Goal: Task Accomplishment & Management: Use online tool/utility

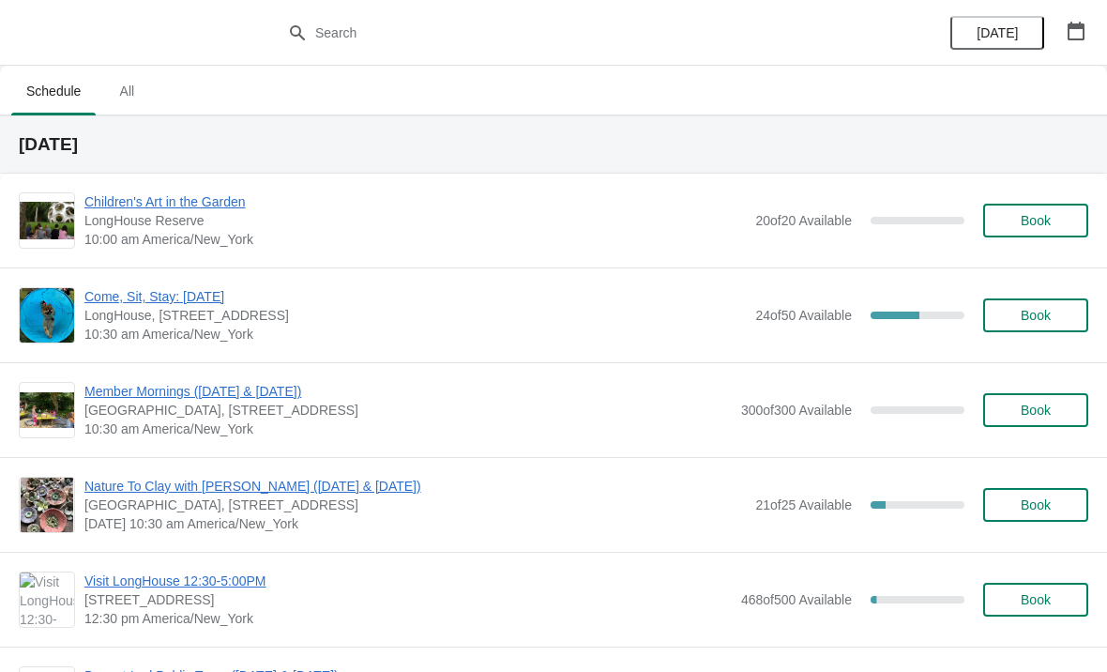
click at [143, 305] on span "Come, Sit, Stay: [DATE]" at bounding box center [414, 296] width 661 height 19
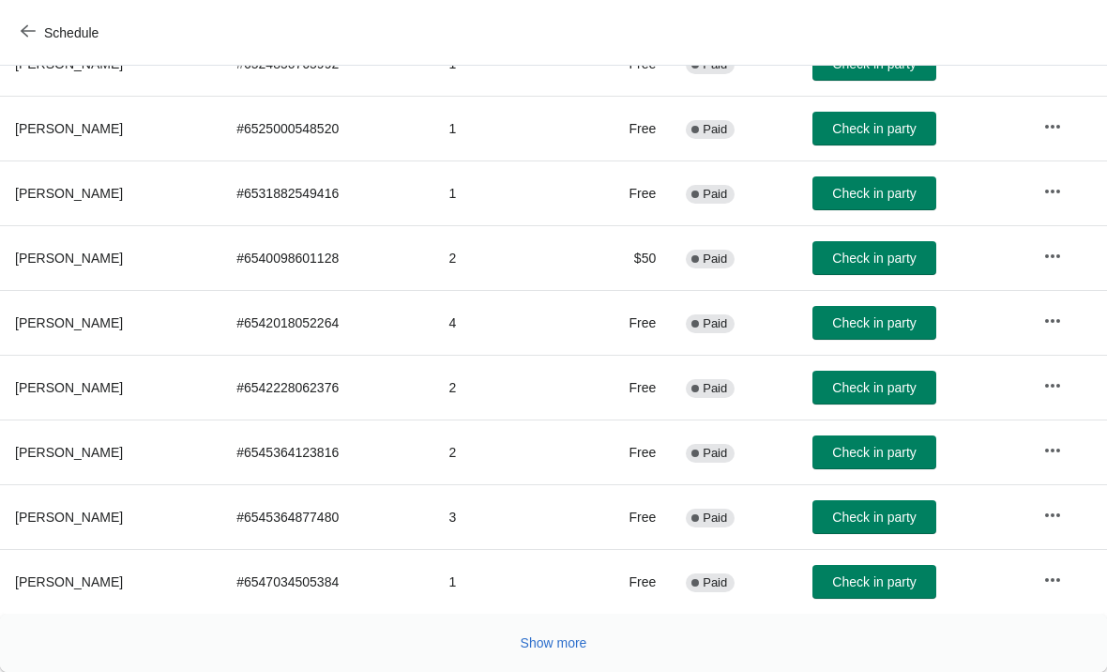
scroll to position [344, 0]
click at [580, 656] on button "Show more" at bounding box center [554, 643] width 82 height 34
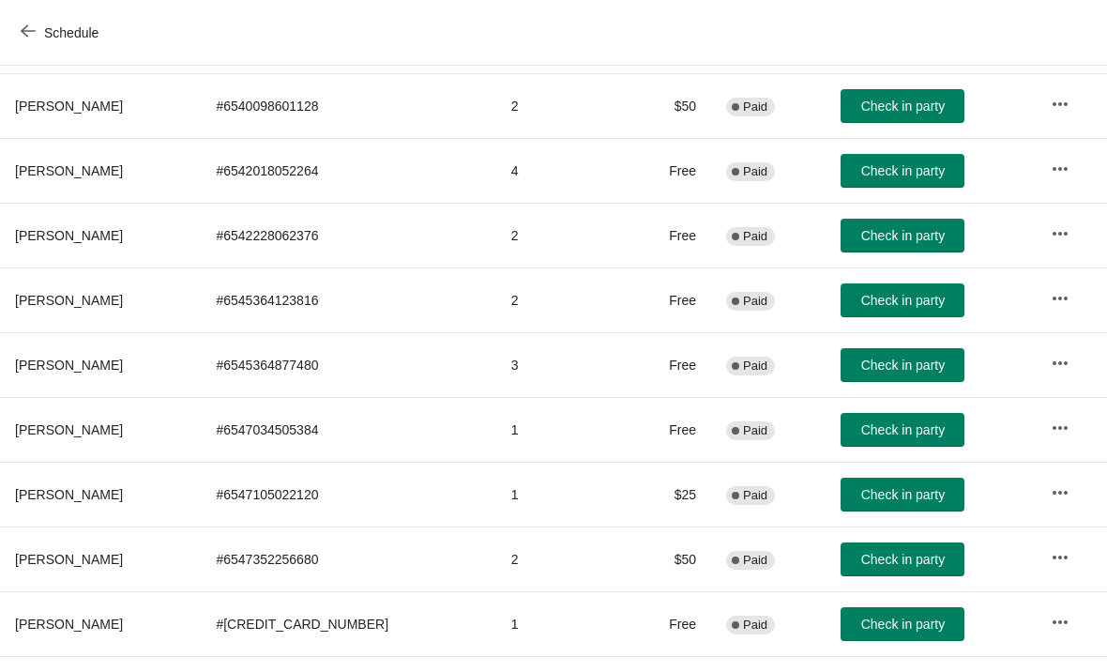
scroll to position [498, 0]
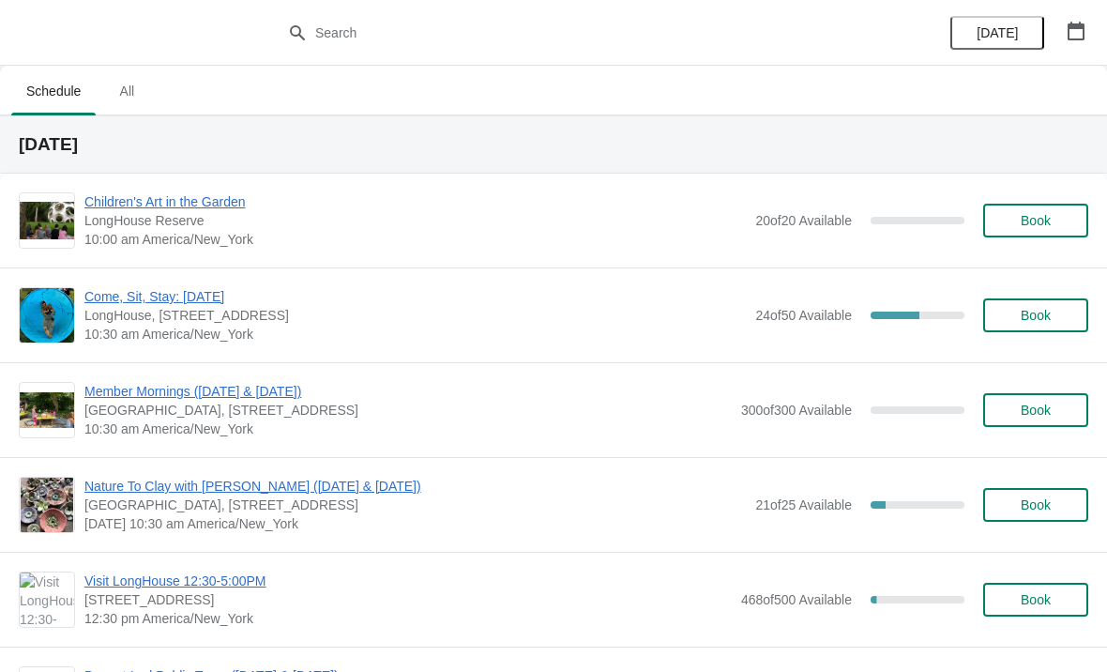
click at [200, 297] on span "Come, Sit, Stay: [DATE]" at bounding box center [414, 296] width 661 height 19
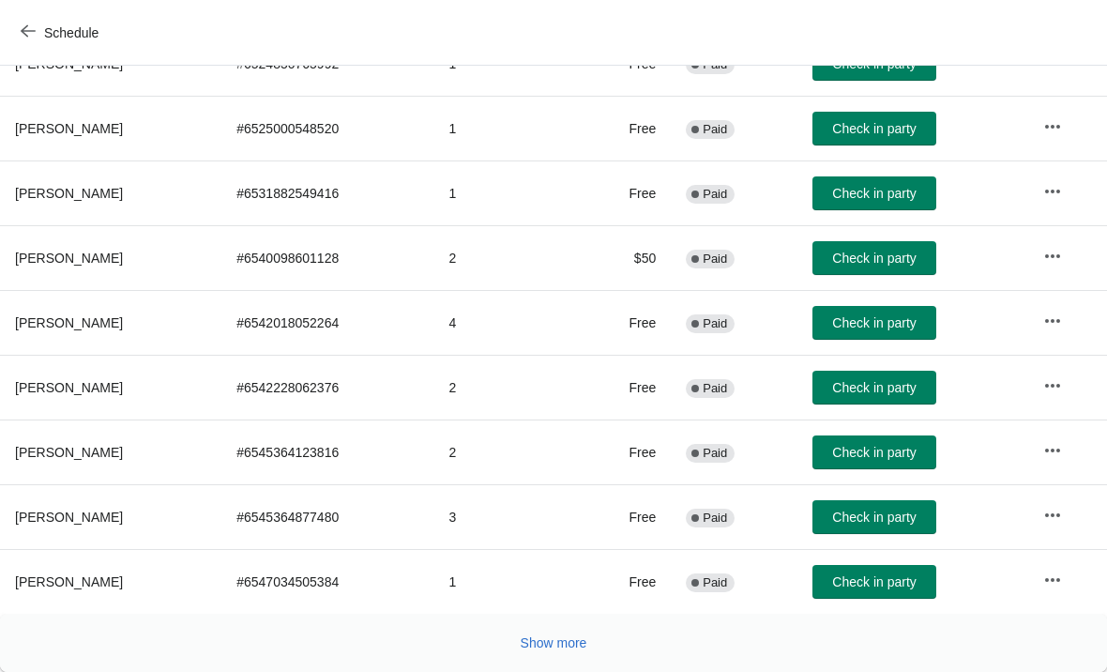
scroll to position [344, 0]
click at [556, 652] on button "Show more" at bounding box center [554, 643] width 82 height 34
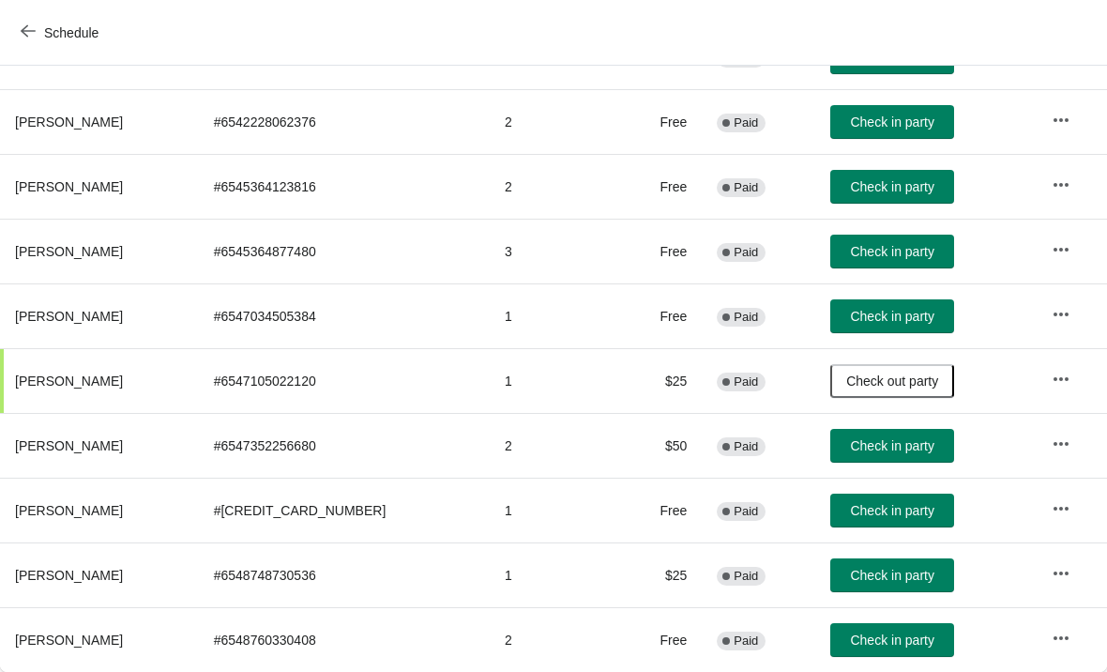
scroll to position [610, 0]
click at [903, 588] on button "Check in party" at bounding box center [892, 575] width 124 height 34
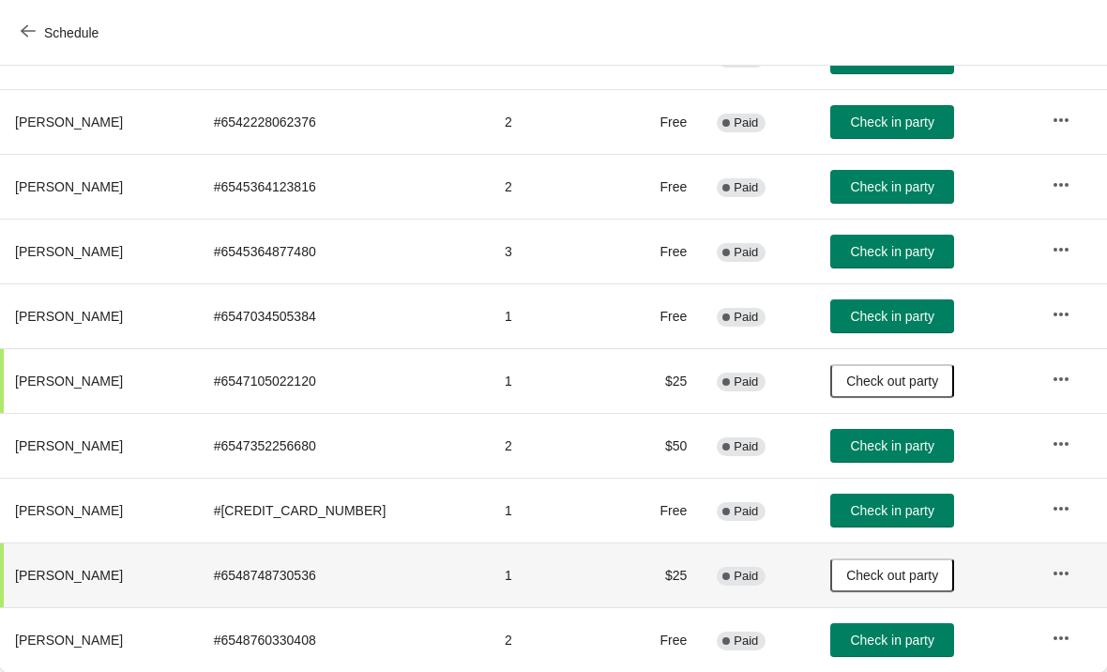
click at [872, 187] on span "Check in party" at bounding box center [891, 186] width 83 height 15
